Goal: Task Accomplishment & Management: Manage account settings

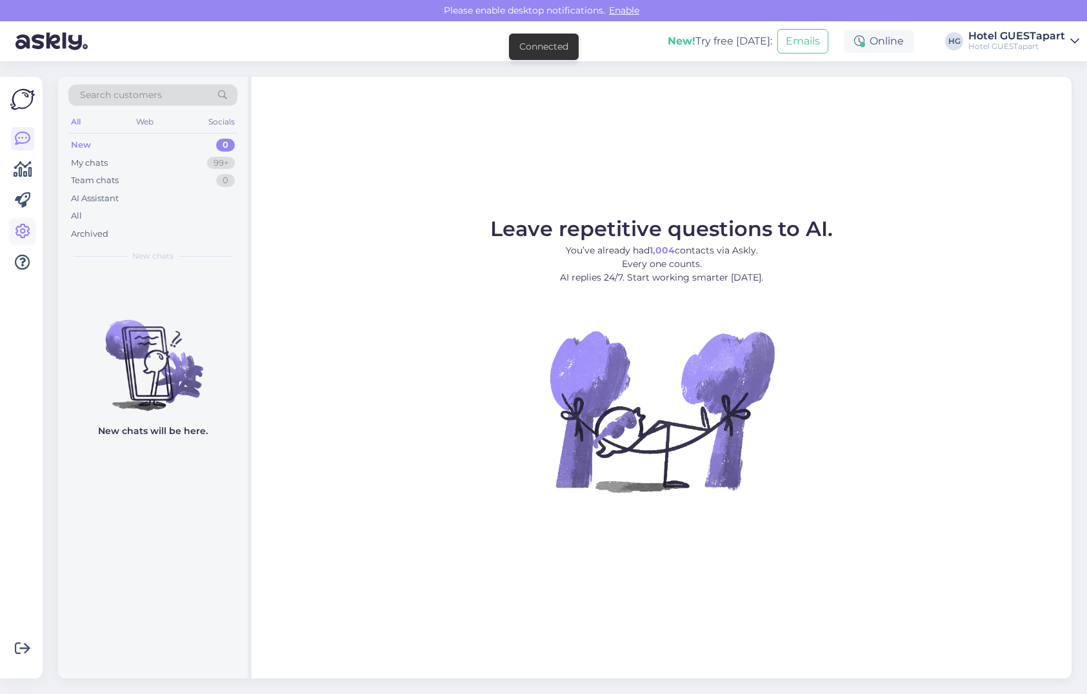
click at [29, 224] on icon at bounding box center [22, 231] width 15 height 15
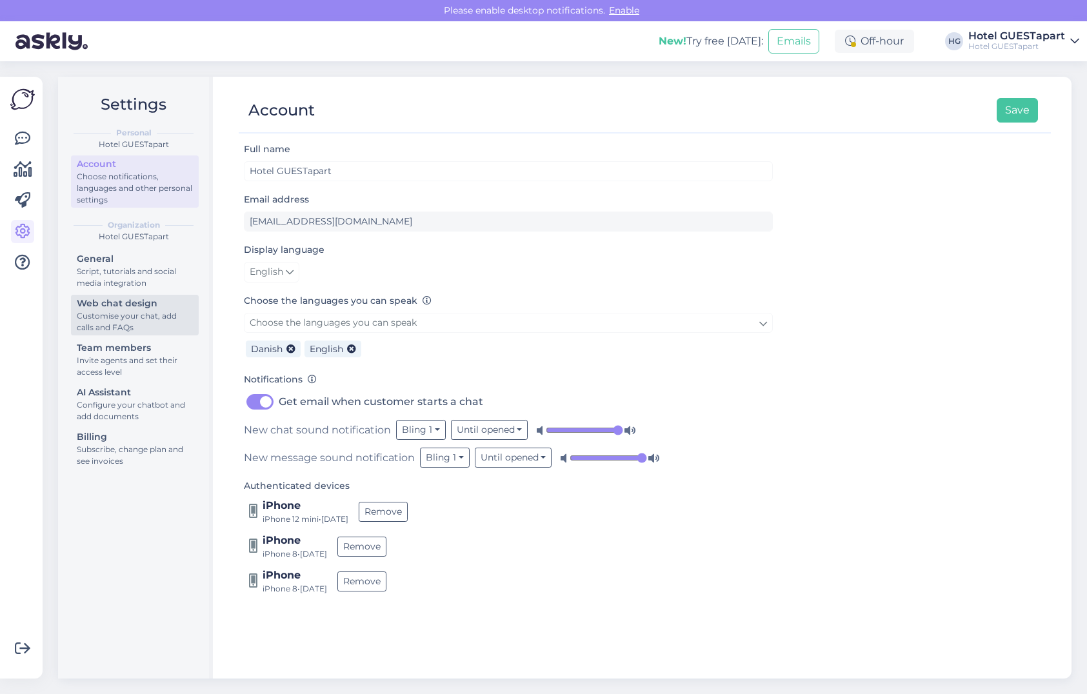
click at [117, 318] on div "Customise your chat, add calls and FAQs" at bounding box center [135, 321] width 116 height 23
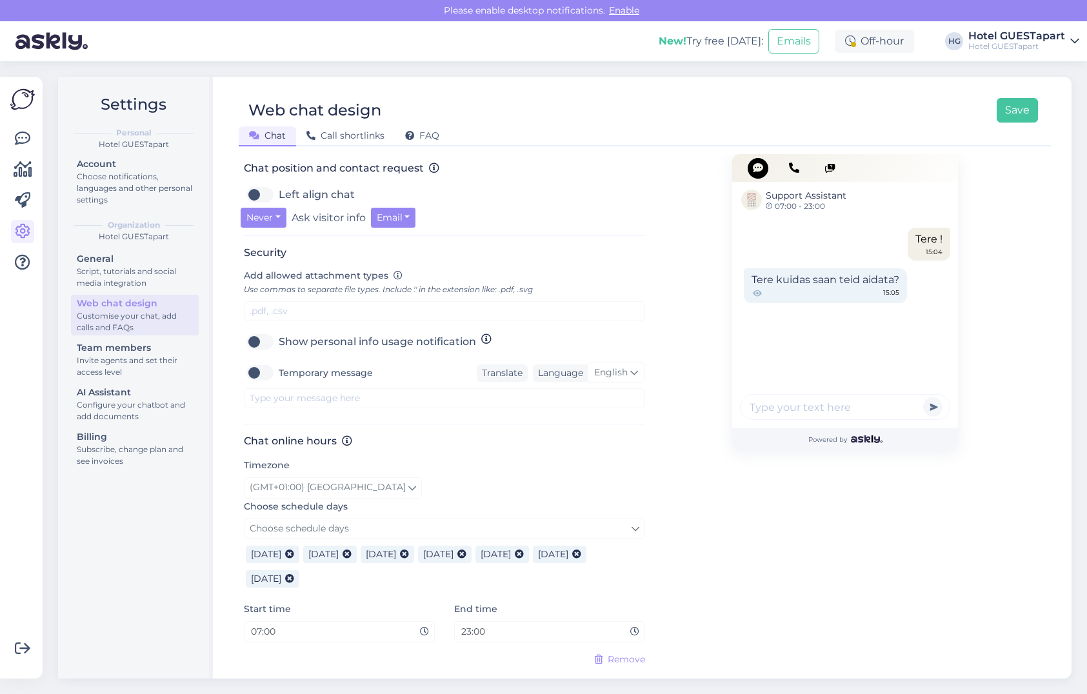
scroll to position [455, 0]
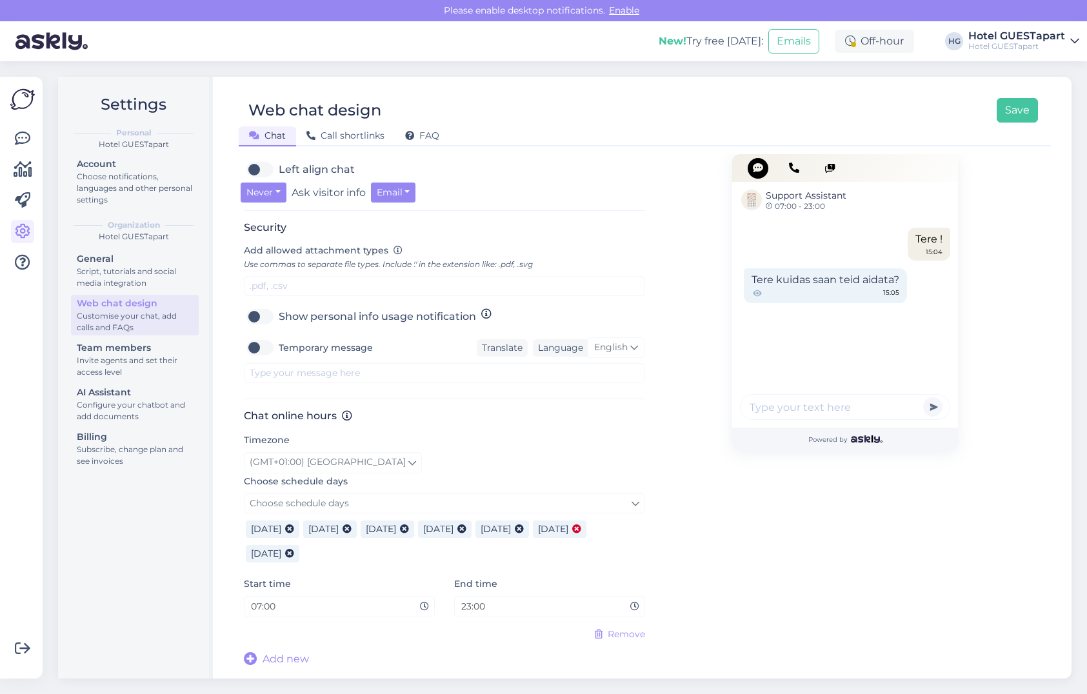
click at [568, 536] on span at bounding box center [574, 530] width 13 height 14
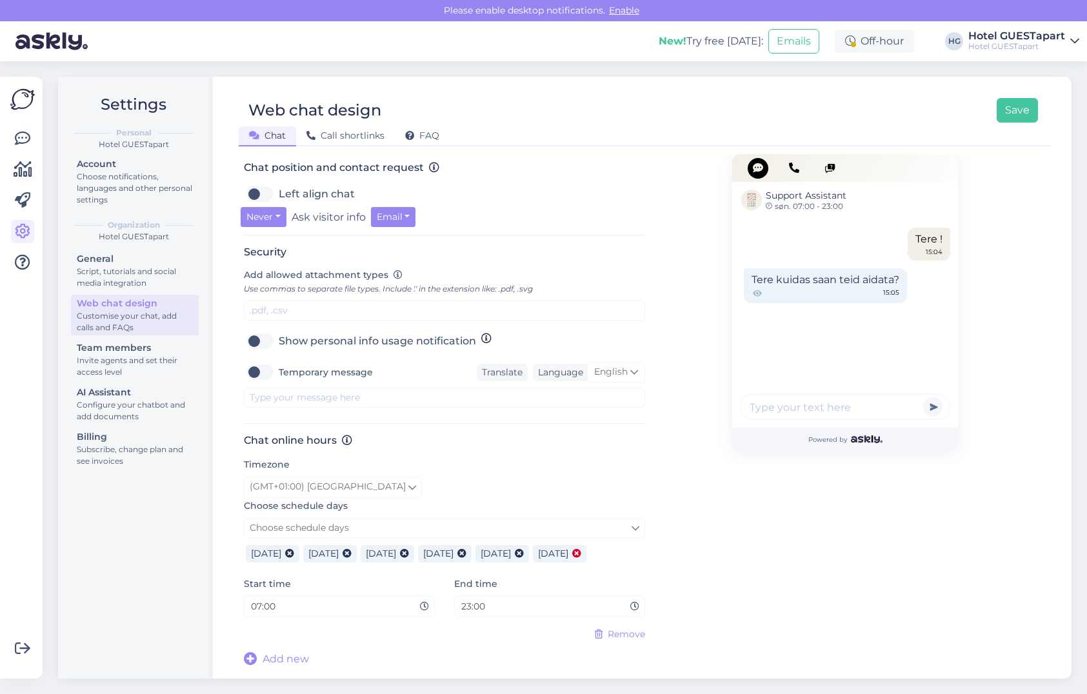
scroll to position [431, 0]
click at [368, 532] on link "Choose schedule days" at bounding box center [444, 528] width 401 height 20
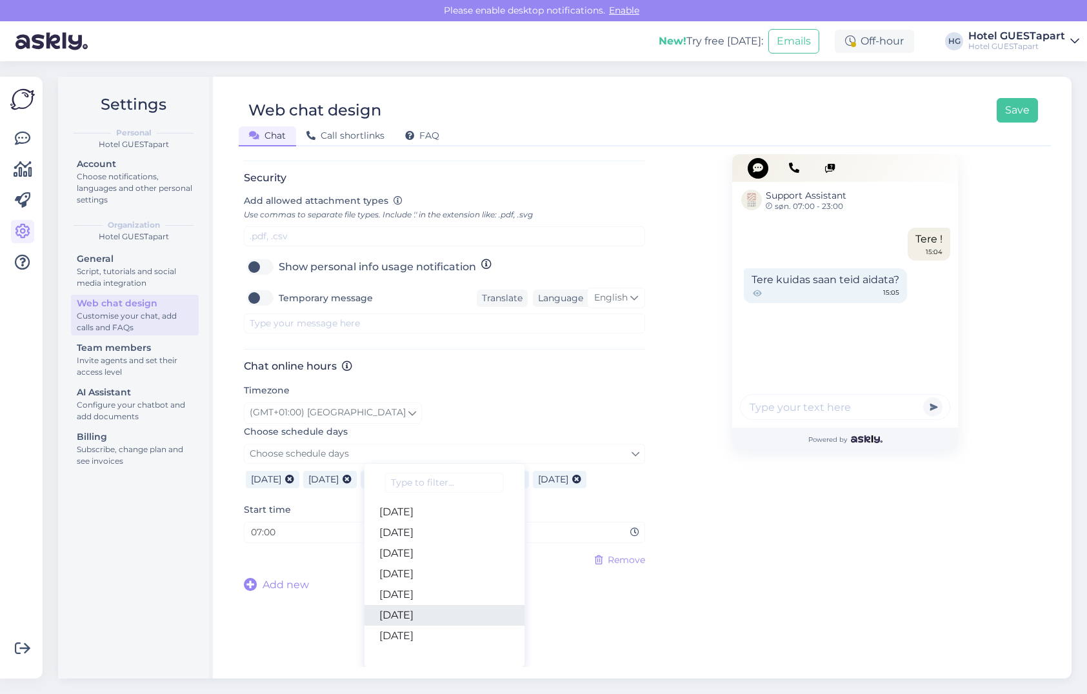
click at [430, 618] on link "[DATE]" at bounding box center [444, 615] width 161 height 21
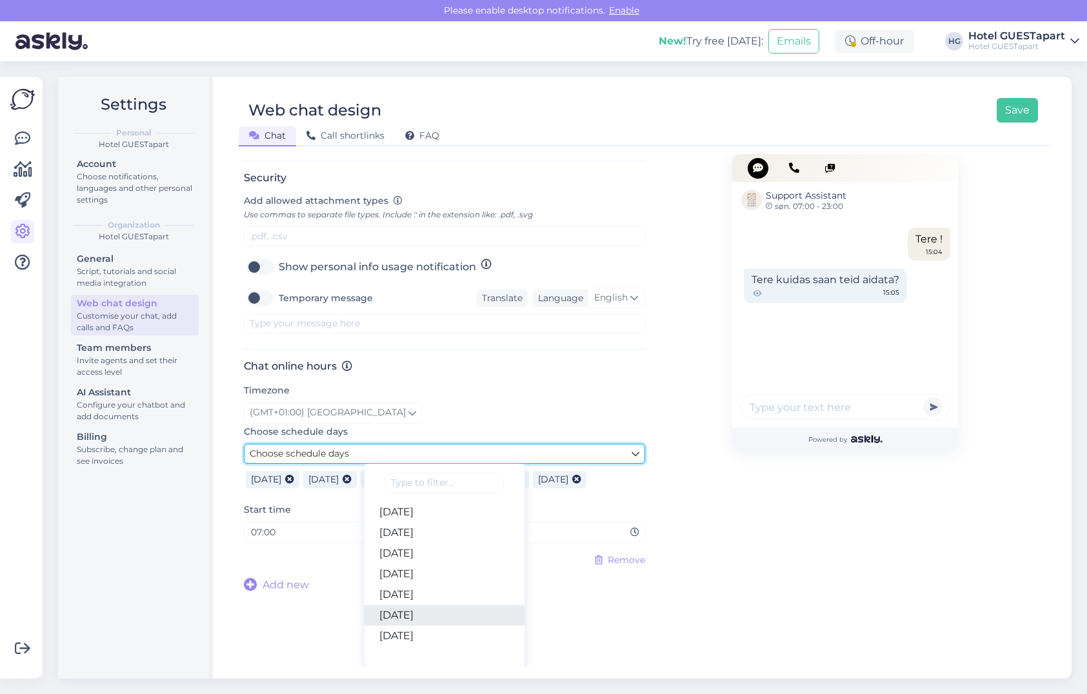
scroll to position [455, 0]
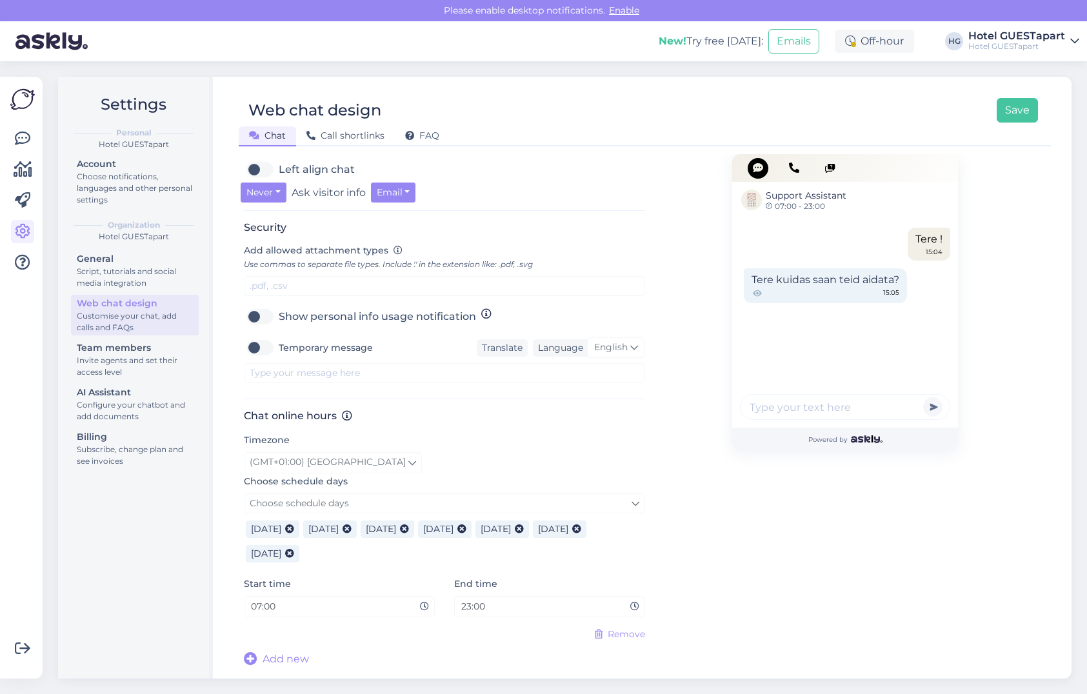
click at [269, 530] on span "[DATE]" at bounding box center [266, 529] width 30 height 12
click at [280, 659] on span "Add new" at bounding box center [286, 659] width 46 height 15
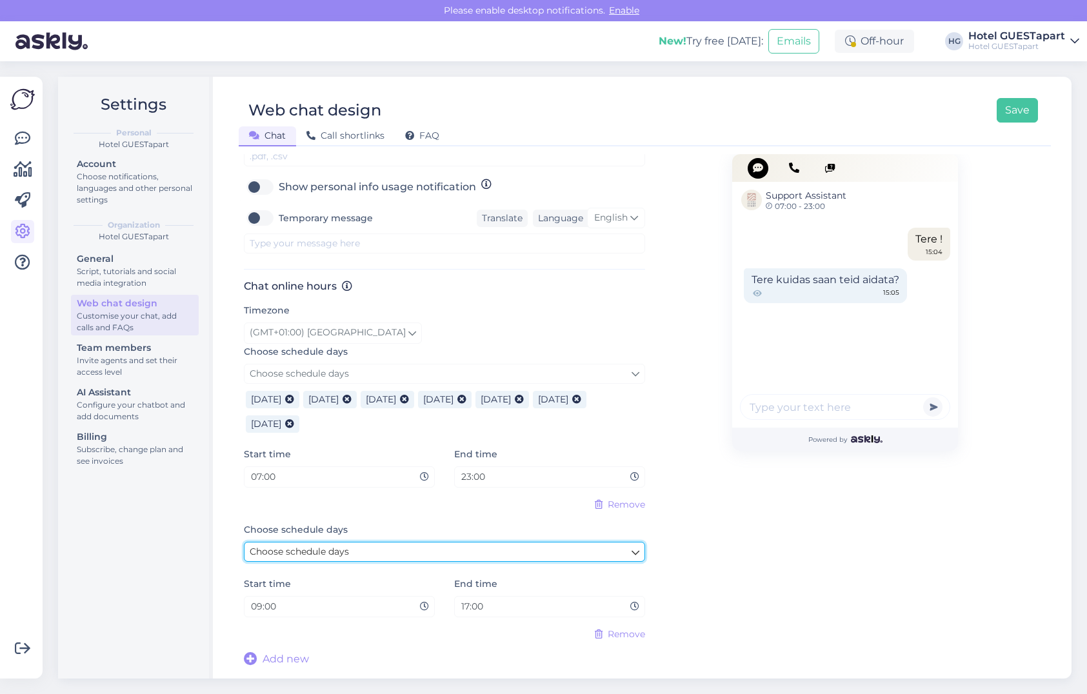
click at [390, 559] on link "Choose schedule days" at bounding box center [444, 552] width 401 height 20
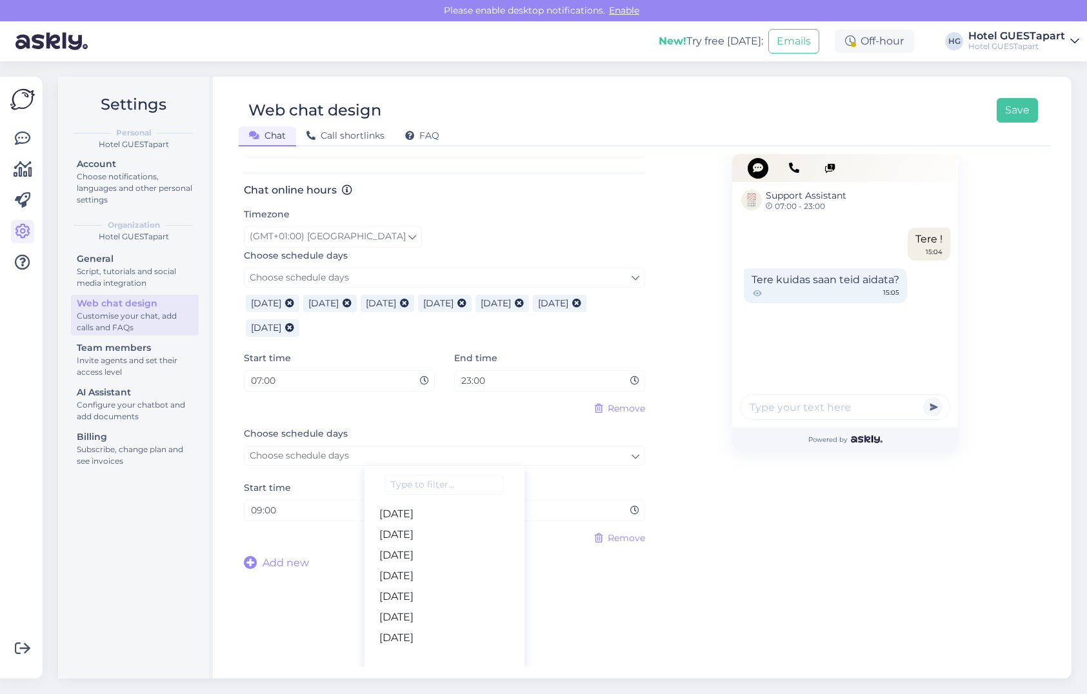
scroll to position [681, 0]
click at [417, 615] on link "[DATE]" at bounding box center [444, 617] width 161 height 21
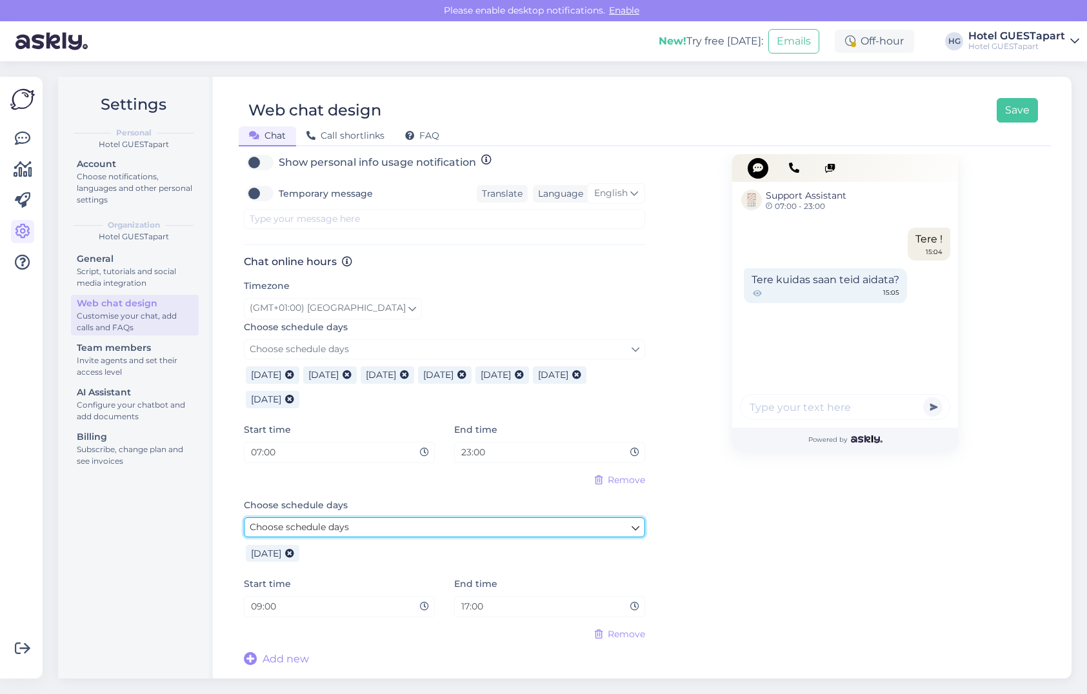
scroll to position [609, 0]
click at [294, 403] on icon at bounding box center [289, 400] width 9 height 9
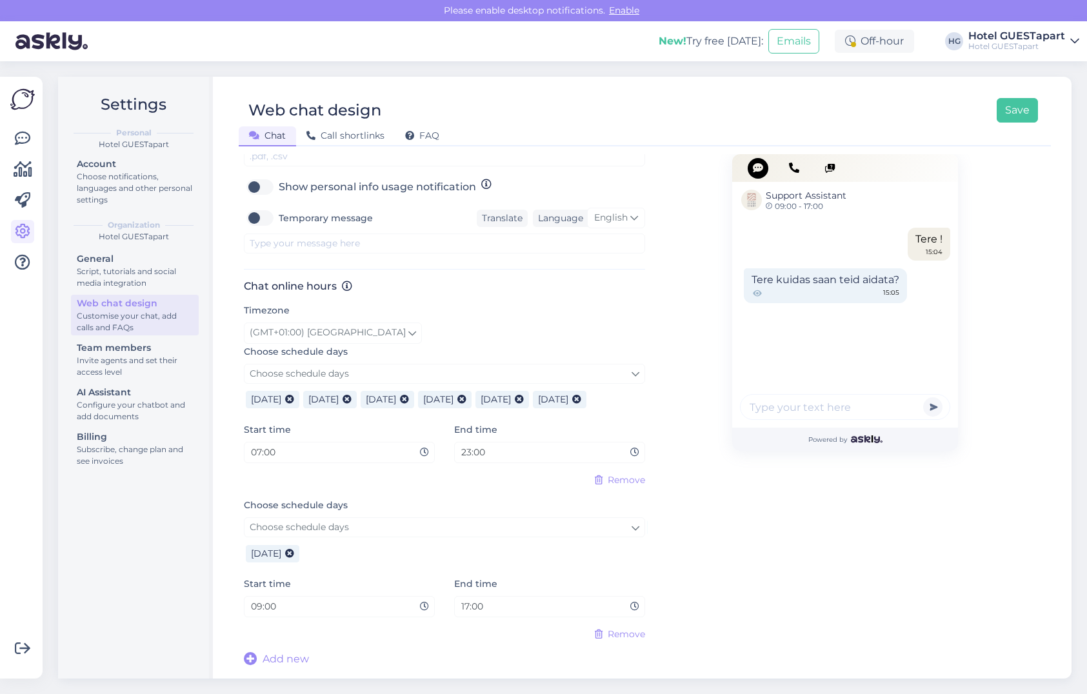
scroll to position [585, 0]
click at [260, 604] on input "09:00" at bounding box center [335, 606] width 170 height 15
type input "07:00"
click at [466, 608] on input "17:00" at bounding box center [545, 606] width 170 height 15
type input "15:00"
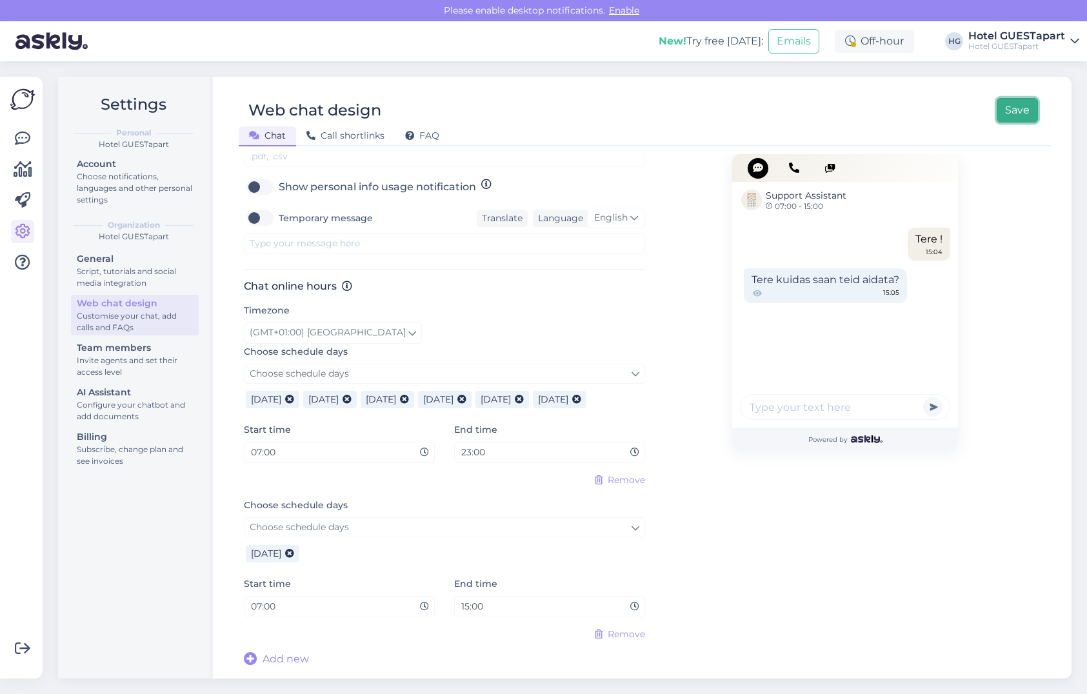
drag, startPoint x: 1031, startPoint y: 119, endPoint x: 990, endPoint y: 108, distance: 42.7
click at [990, 108] on div "Web chat design Save" at bounding box center [639, 110] width 800 height 25
click at [1003, 112] on button "Save" at bounding box center [1017, 110] width 41 height 25
